Goal: Find specific page/section: Find specific page/section

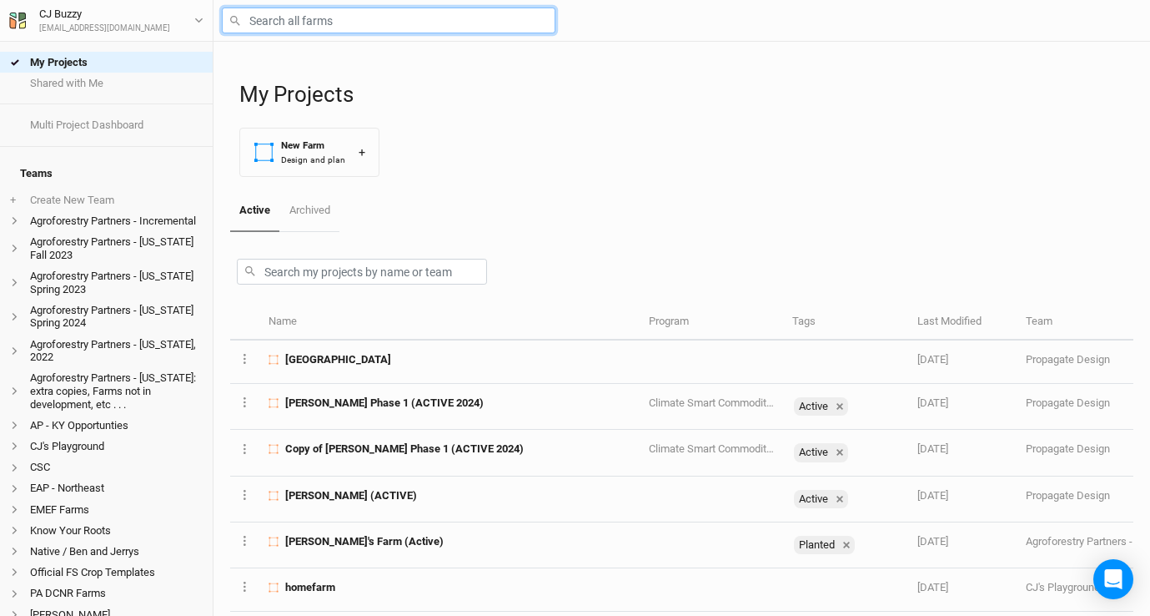
click at [314, 32] on input "text" at bounding box center [389, 21] width 334 height 26
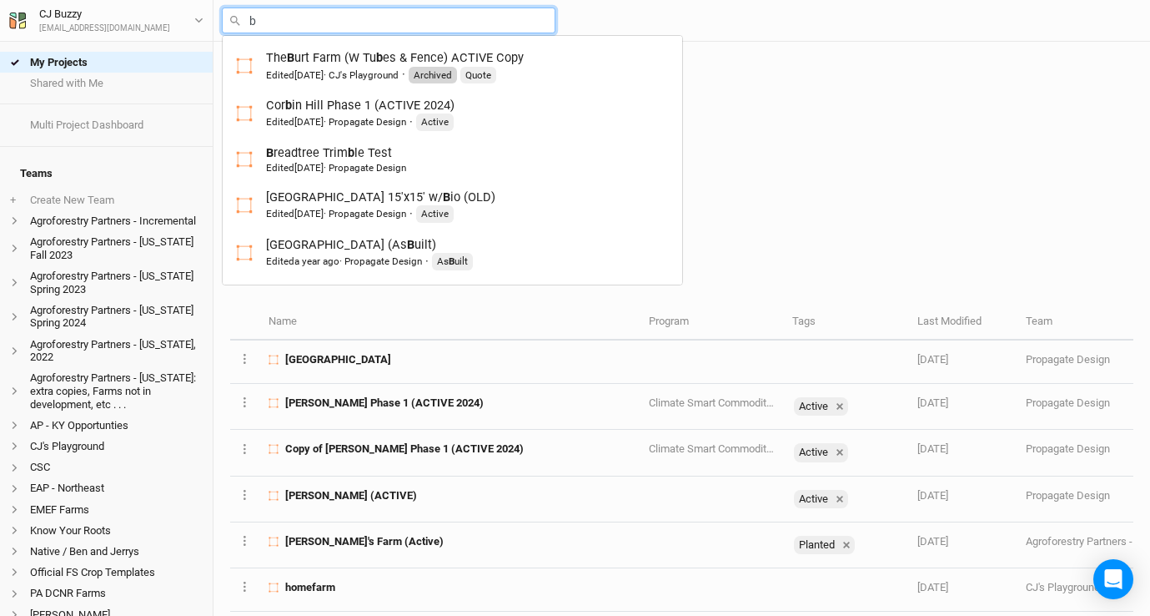
type input "br"
type input "breadtree [PERSON_NAME] Test"
type input "brs"
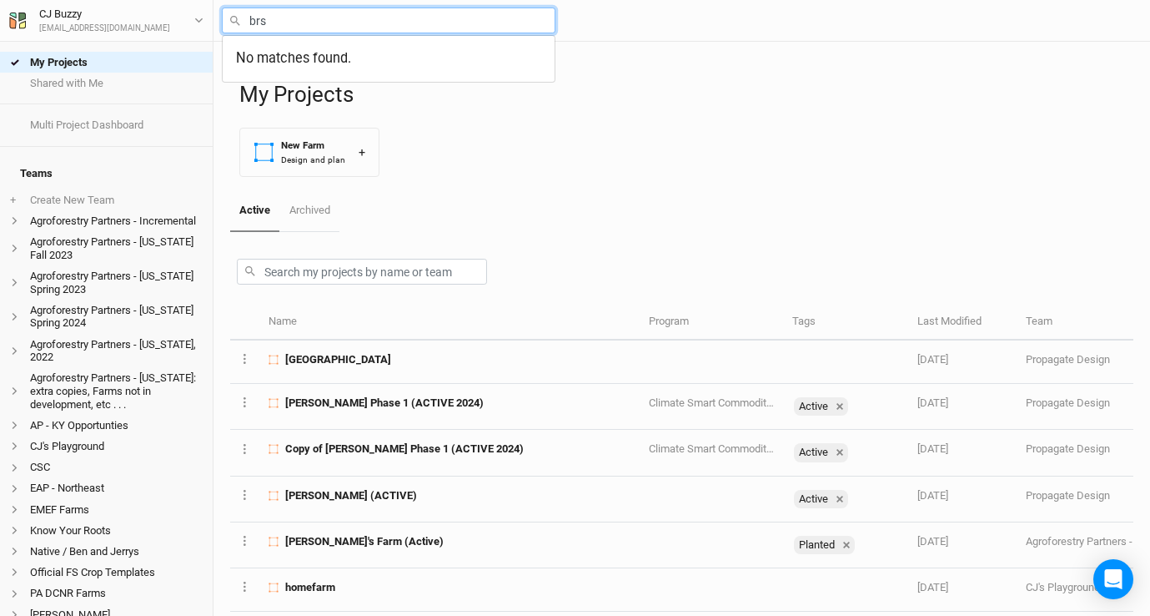
type input "br"
type input "breadtree [PERSON_NAME] Test"
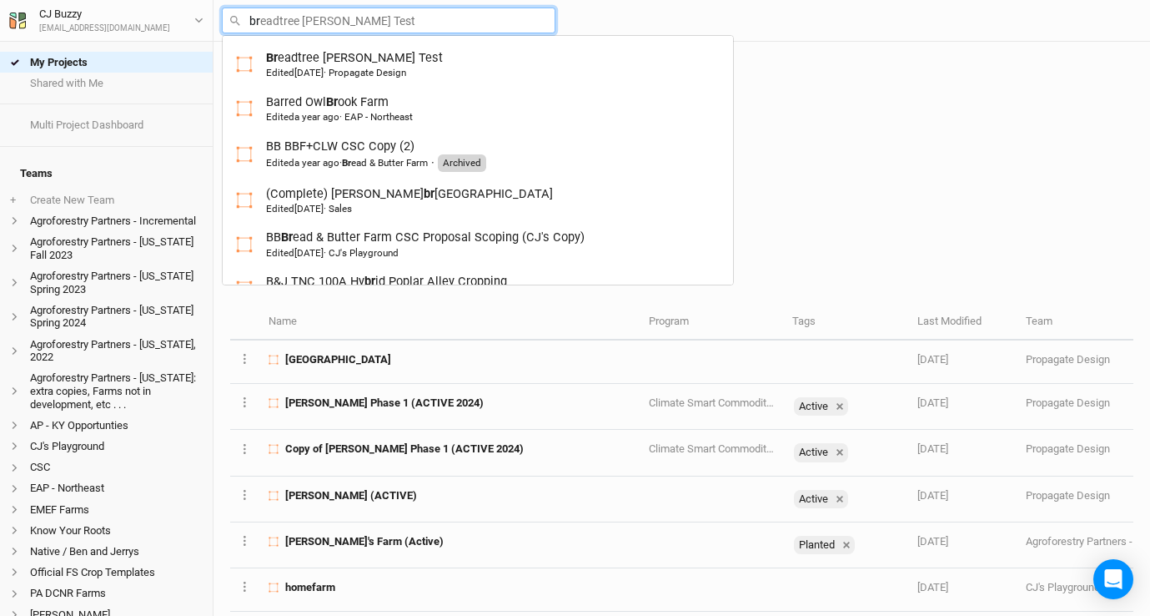
type input "bro"
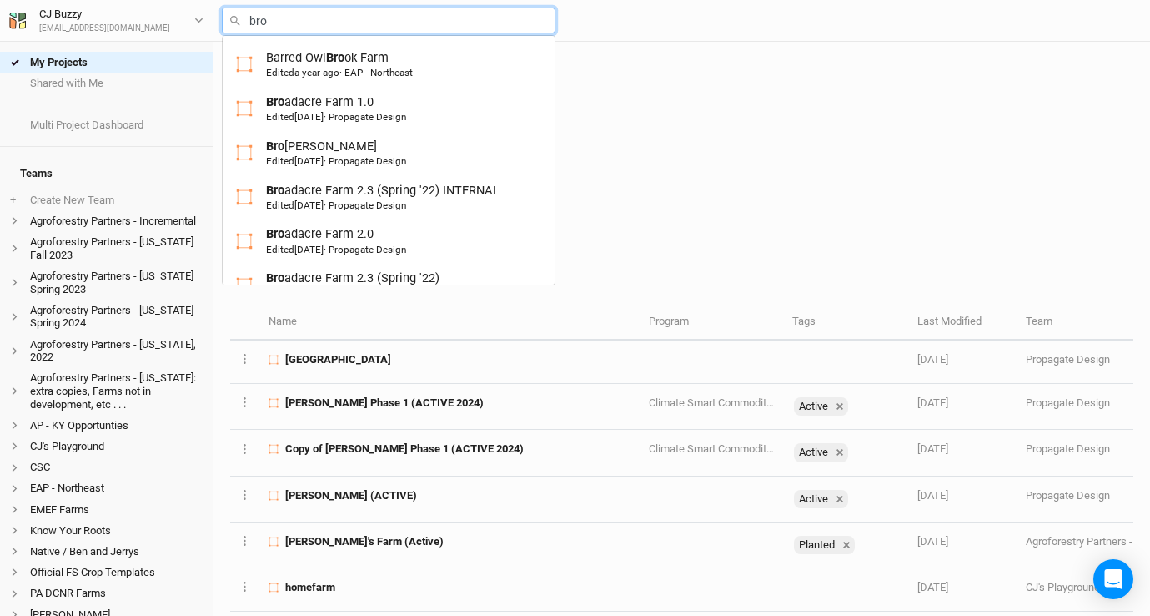
type input "bron"
type input "[PERSON_NAME]"
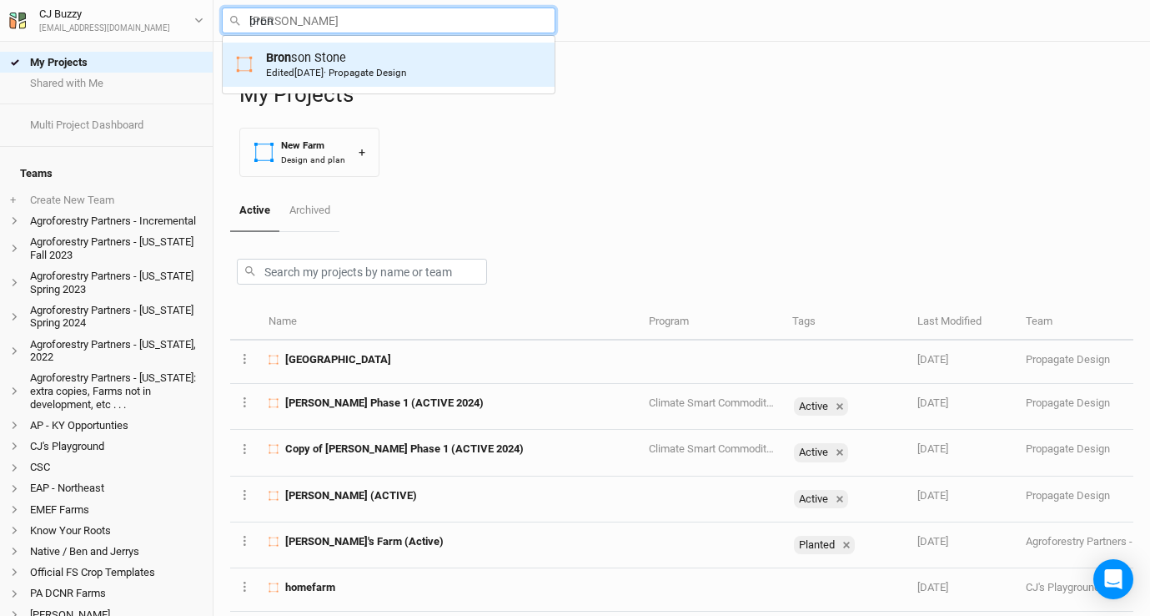
click at [298, 65] on div "Bron son [PERSON_NAME] Edited [DATE] · Propagate Design" at bounding box center [336, 64] width 140 height 31
